Goal: Information Seeking & Learning: Learn about a topic

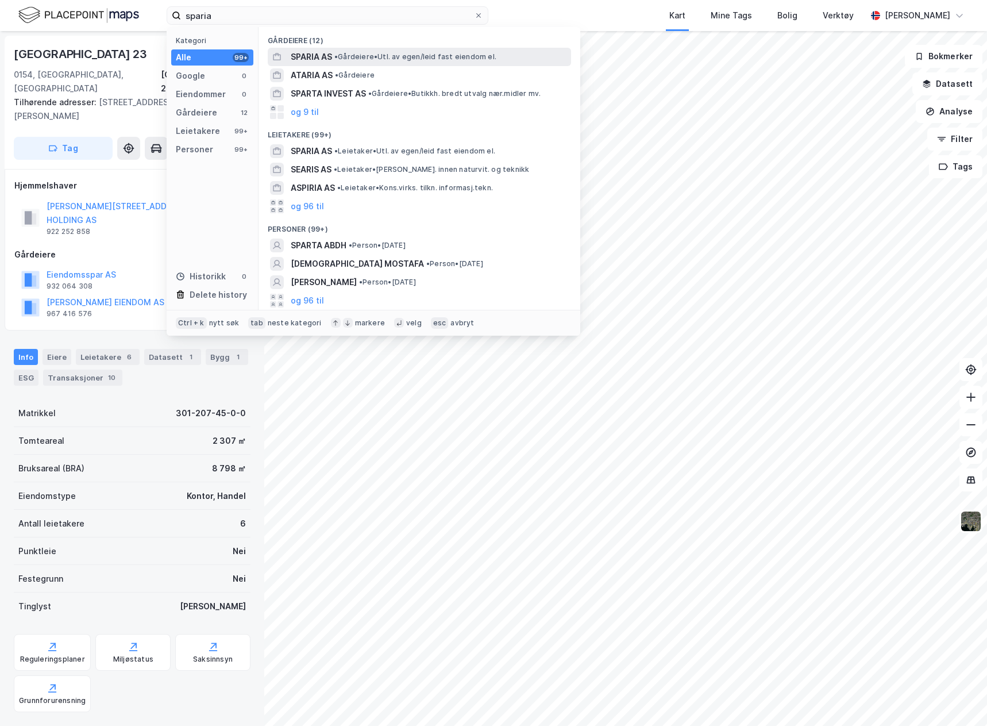
type input "sparia"
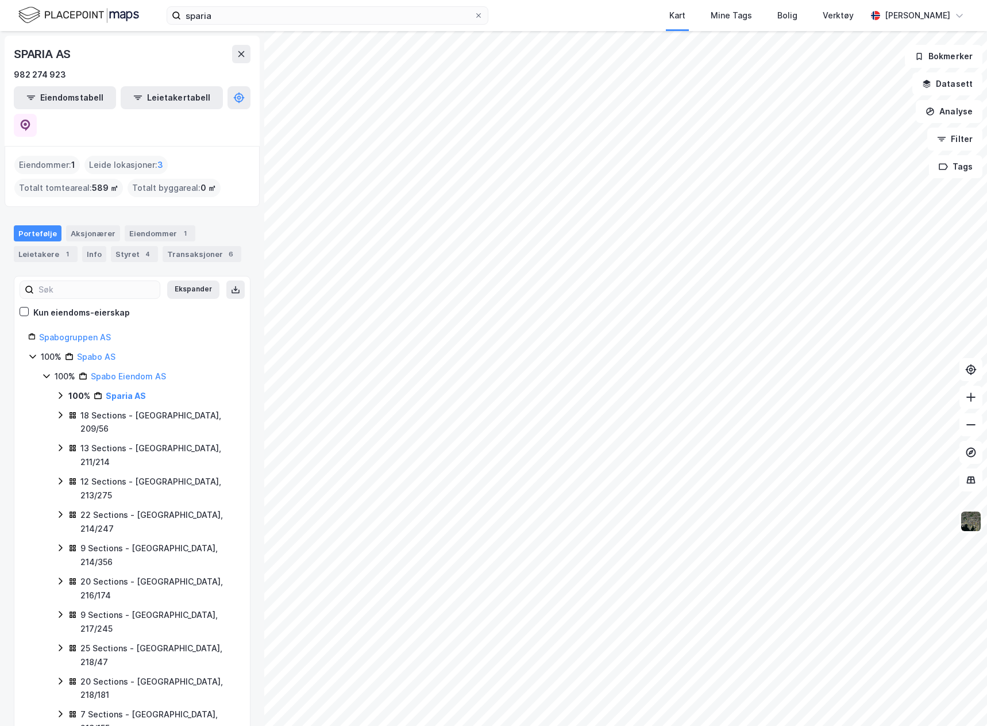
click at [59, 391] on icon at bounding box center [60, 395] width 9 height 9
click at [56, 443] on icon at bounding box center [60, 447] width 9 height 9
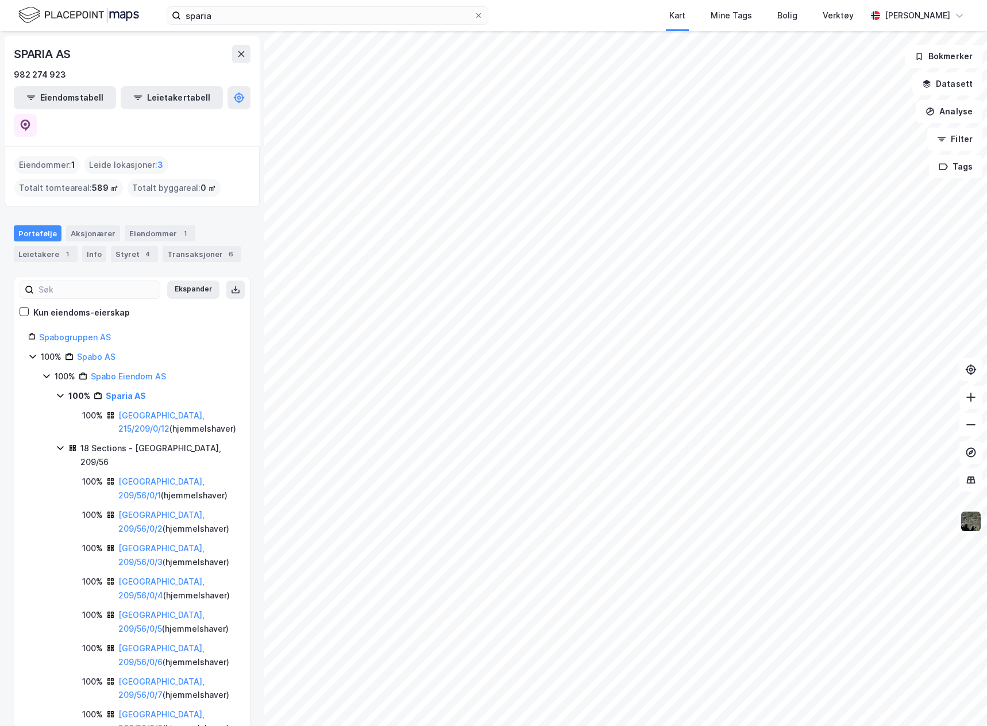
click at [56, 443] on icon at bounding box center [60, 447] width 9 height 9
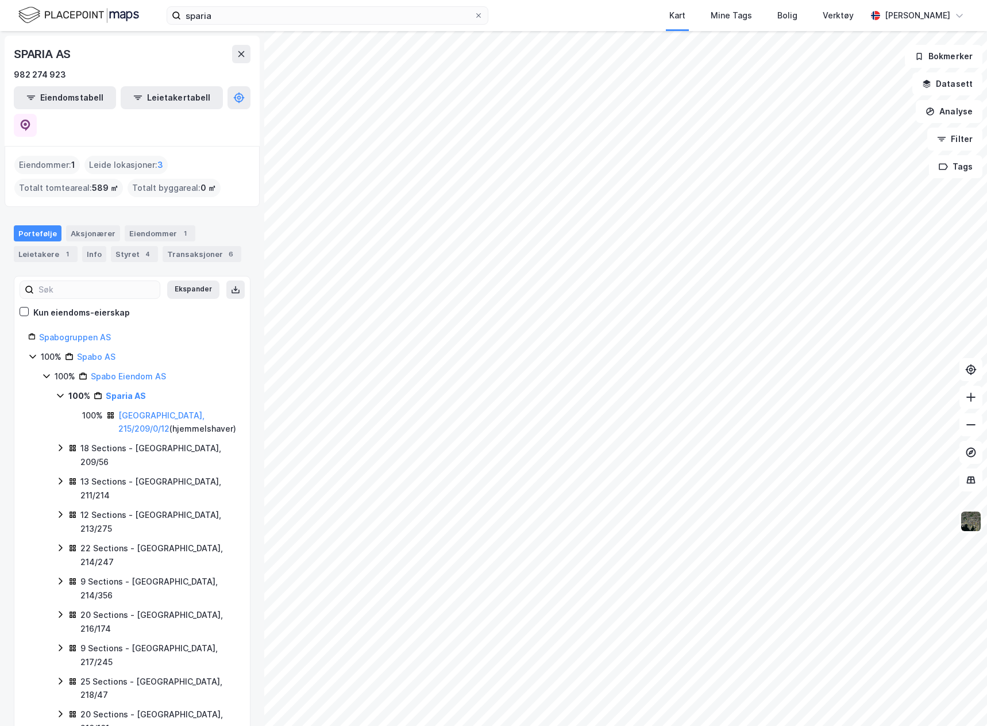
click at [61, 394] on icon at bounding box center [60, 396] width 6 height 4
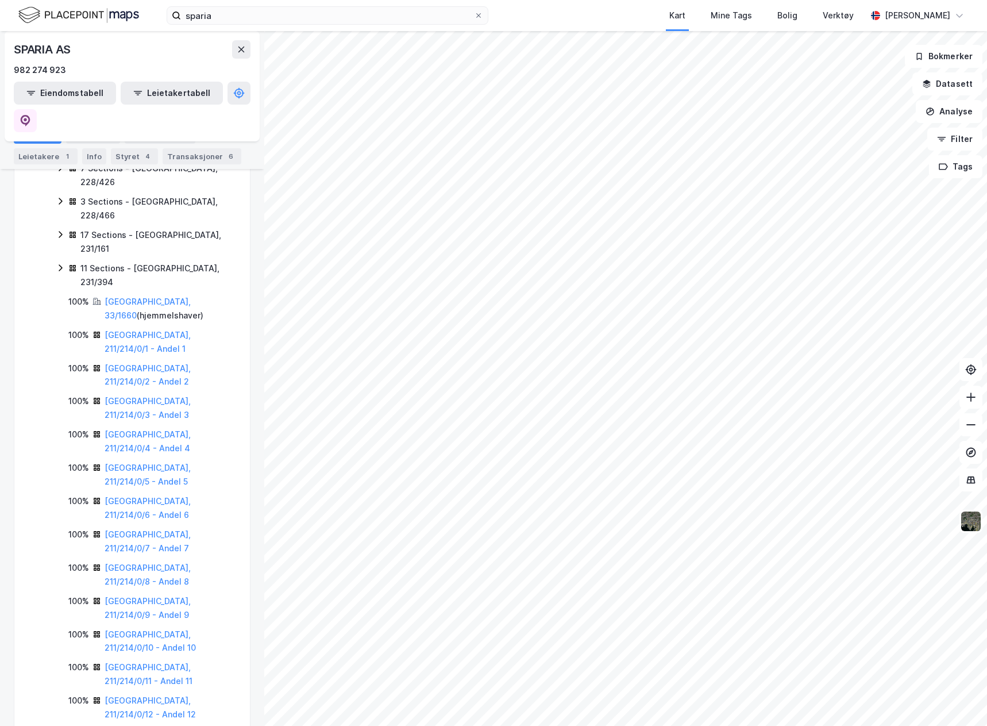
scroll to position [853, 0]
